Goal: Task Accomplishment & Management: Use online tool/utility

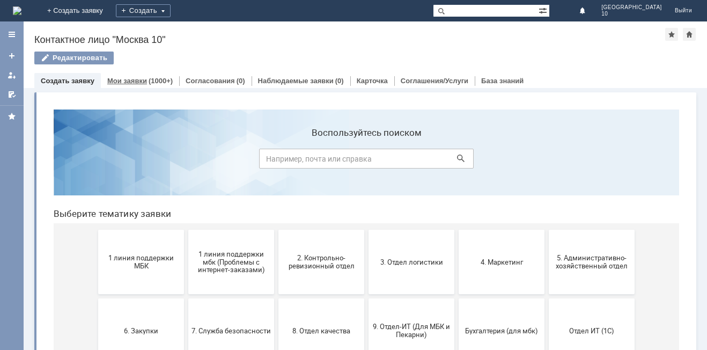
click at [149, 80] on div "(1000+)" at bounding box center [161, 81] width 24 height 8
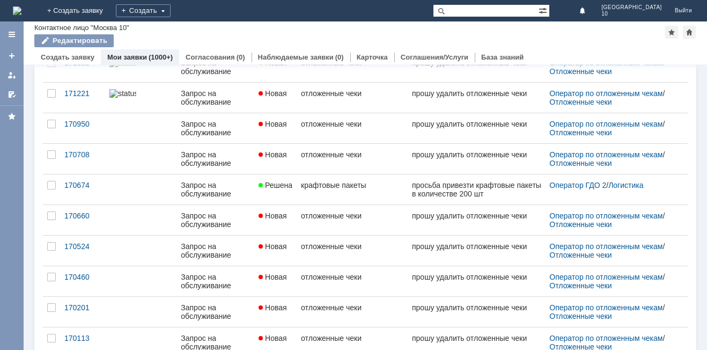
scroll to position [413, 0]
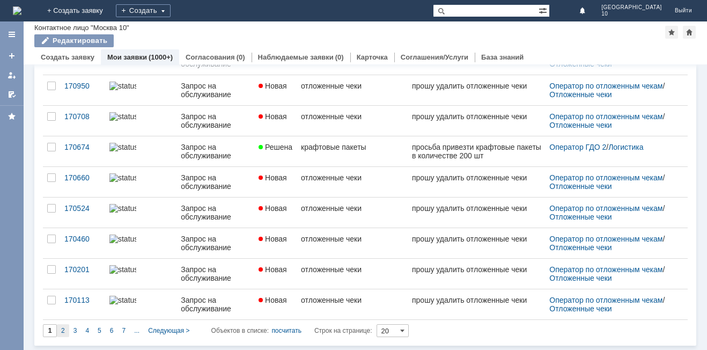
click at [59, 329] on div "2" at bounding box center [63, 330] width 12 height 13
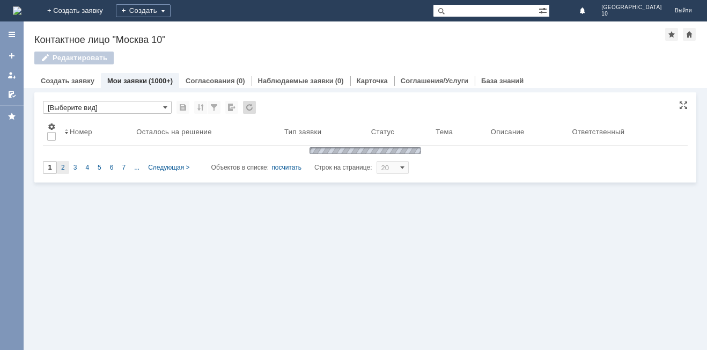
type input "2"
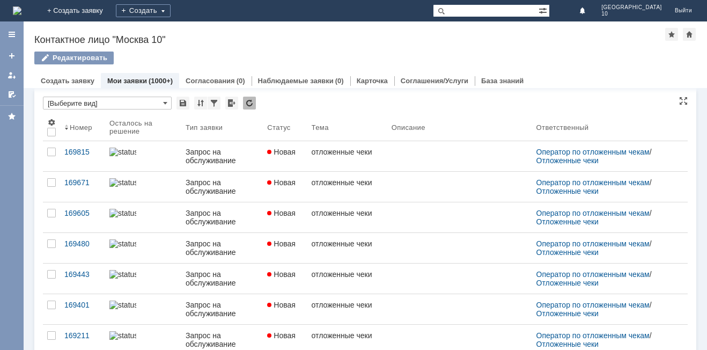
scroll to position [0, 0]
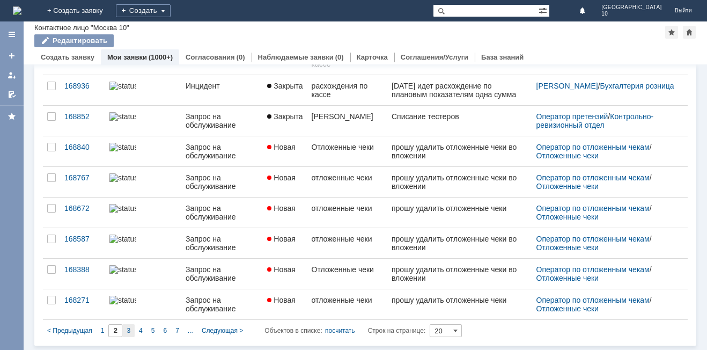
click at [128, 330] on span "3" at bounding box center [129, 331] width 4 height 8
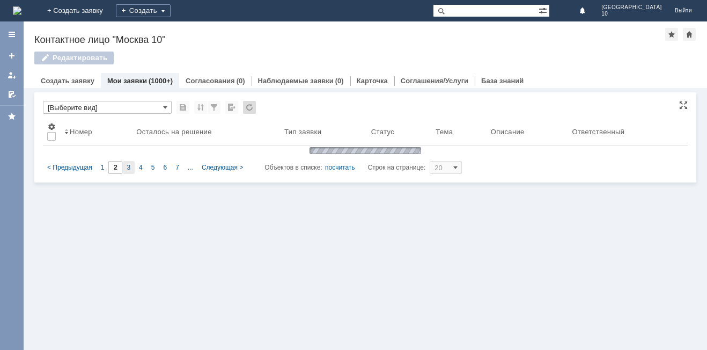
type input "3"
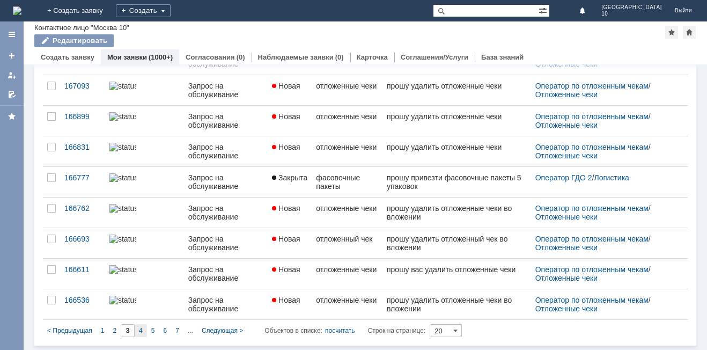
click at [140, 332] on span "4" at bounding box center [141, 331] width 4 height 8
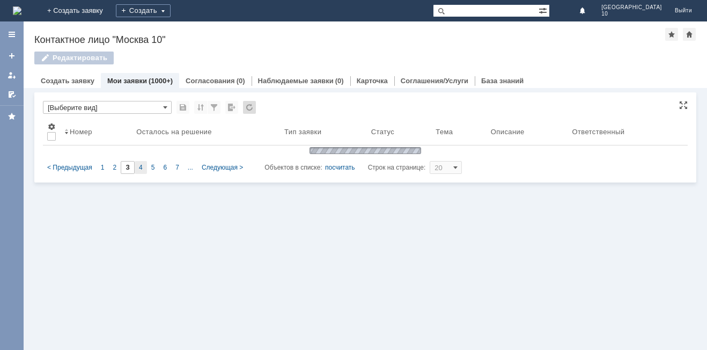
type input "4"
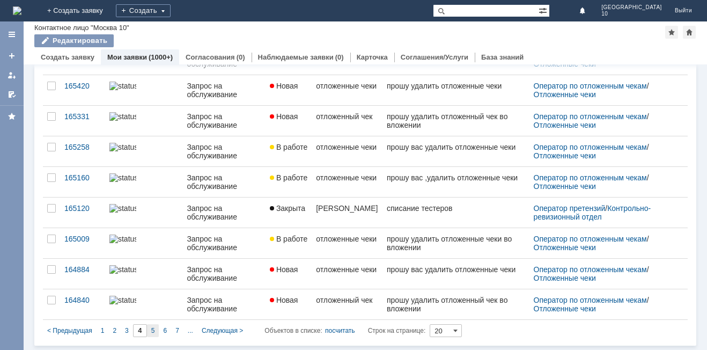
click at [156, 331] on div "5" at bounding box center [153, 330] width 12 height 13
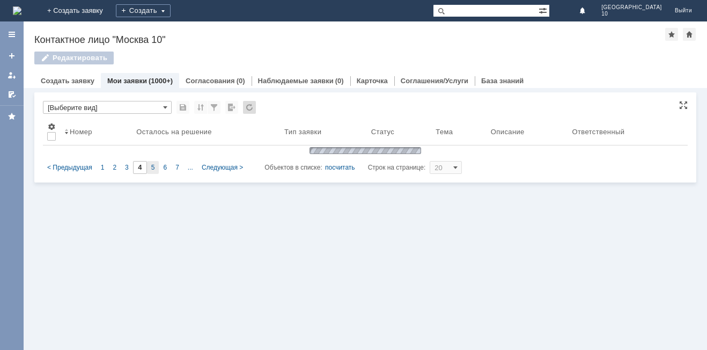
type input "5"
